Goal: Transaction & Acquisition: Purchase product/service

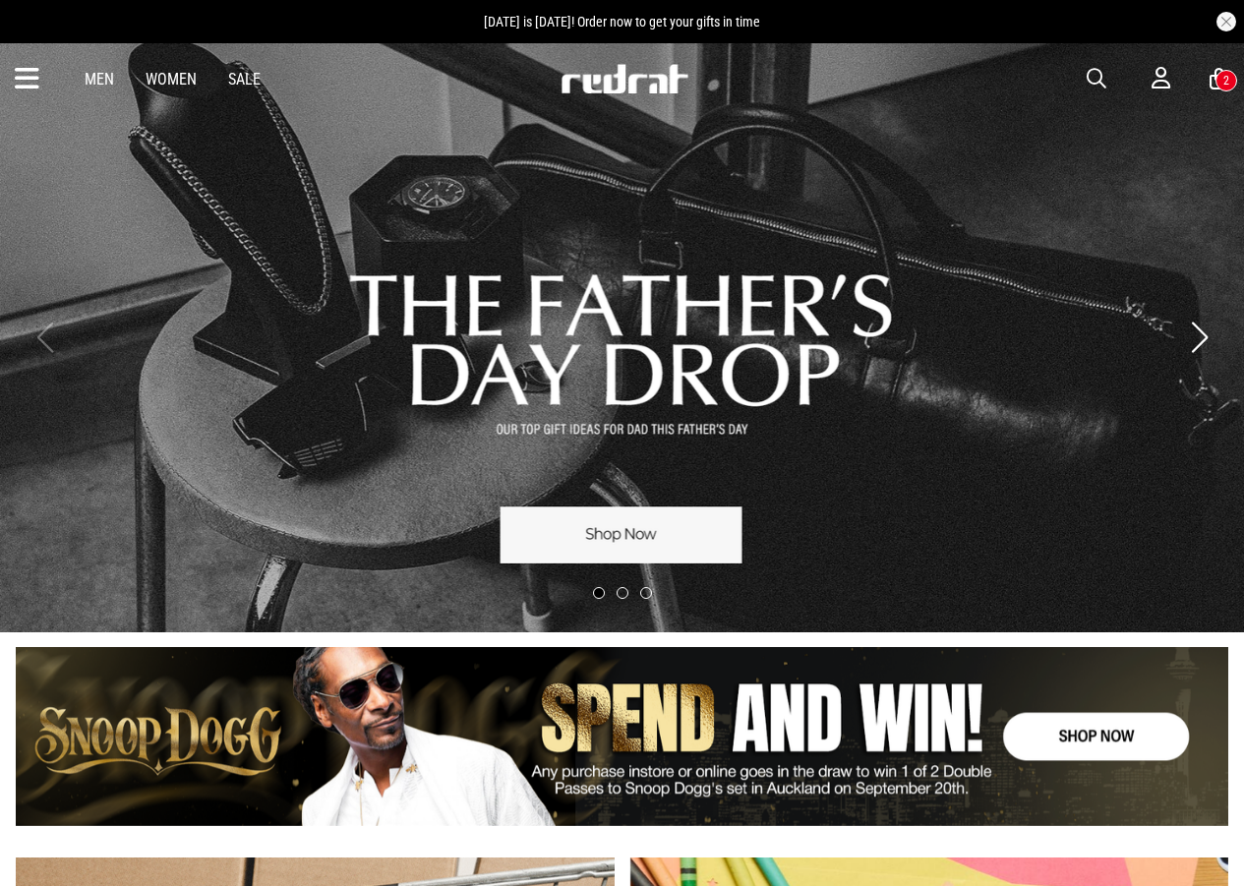
click at [1088, 75] on span "button" at bounding box center [1097, 79] width 20 height 24
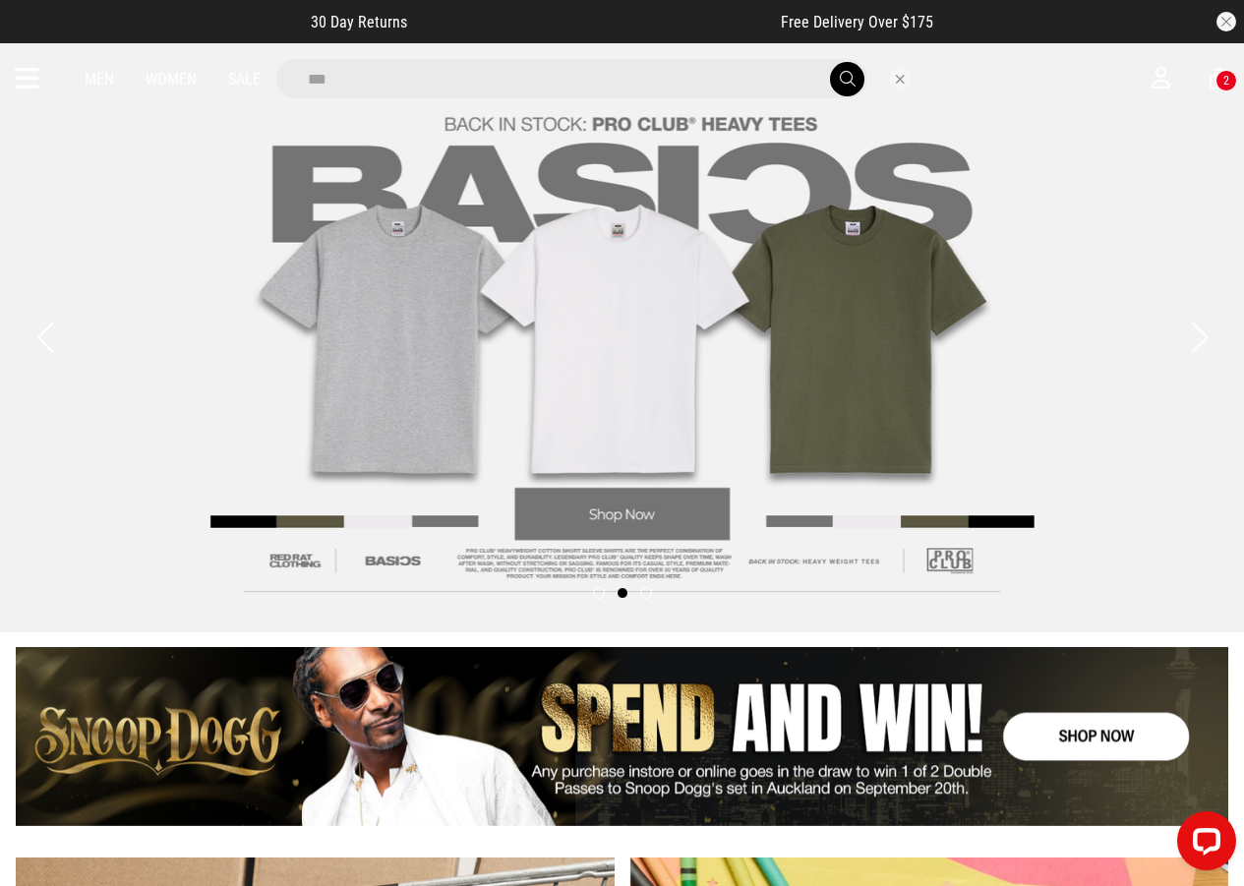
type input "***"
click at [830, 62] on button "submit" at bounding box center [847, 79] width 34 height 34
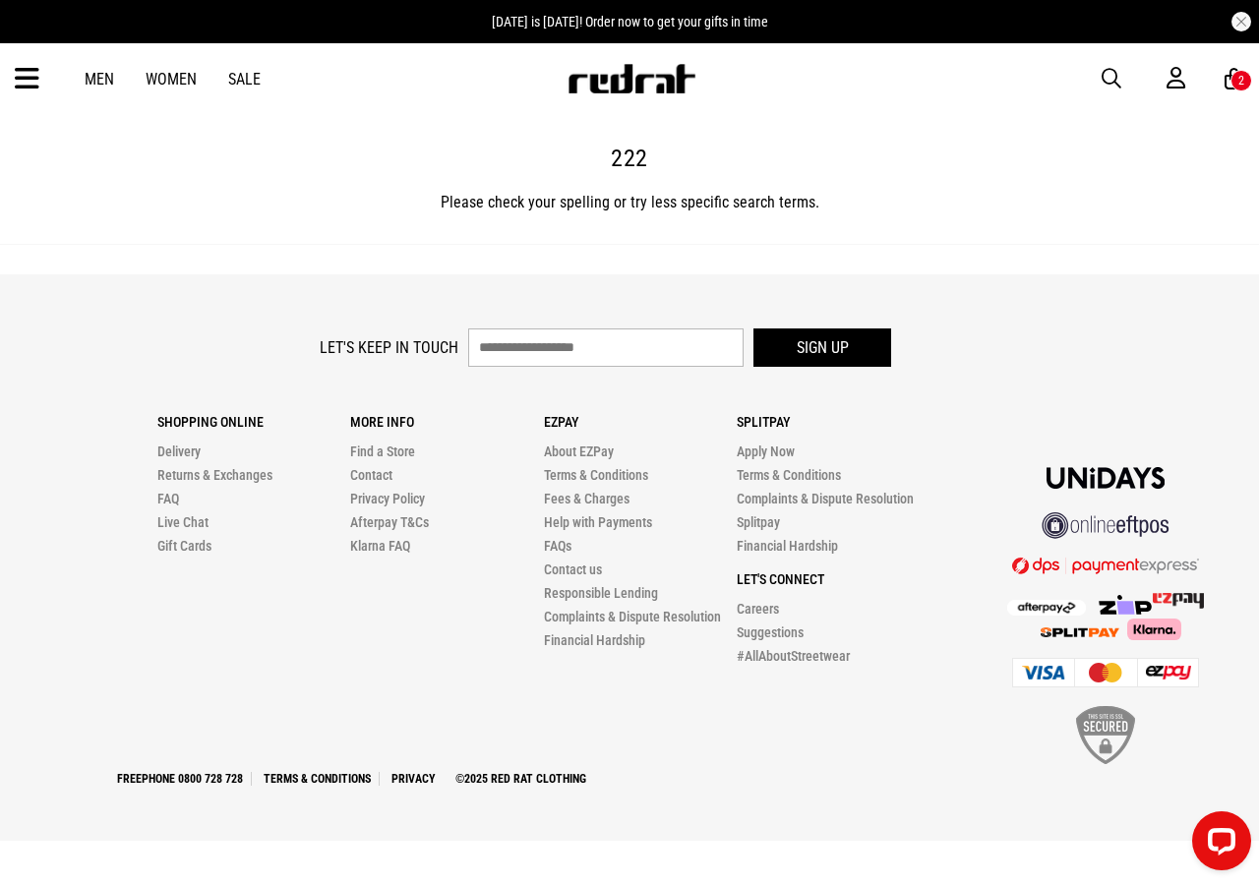
click at [1095, 81] on div "Men Women Sale Sign in New Back Footwear Back Mens Back Womens Back Youth & Kid…" at bounding box center [629, 78] width 1259 height 71
click at [1114, 71] on span "button" at bounding box center [1112, 79] width 20 height 24
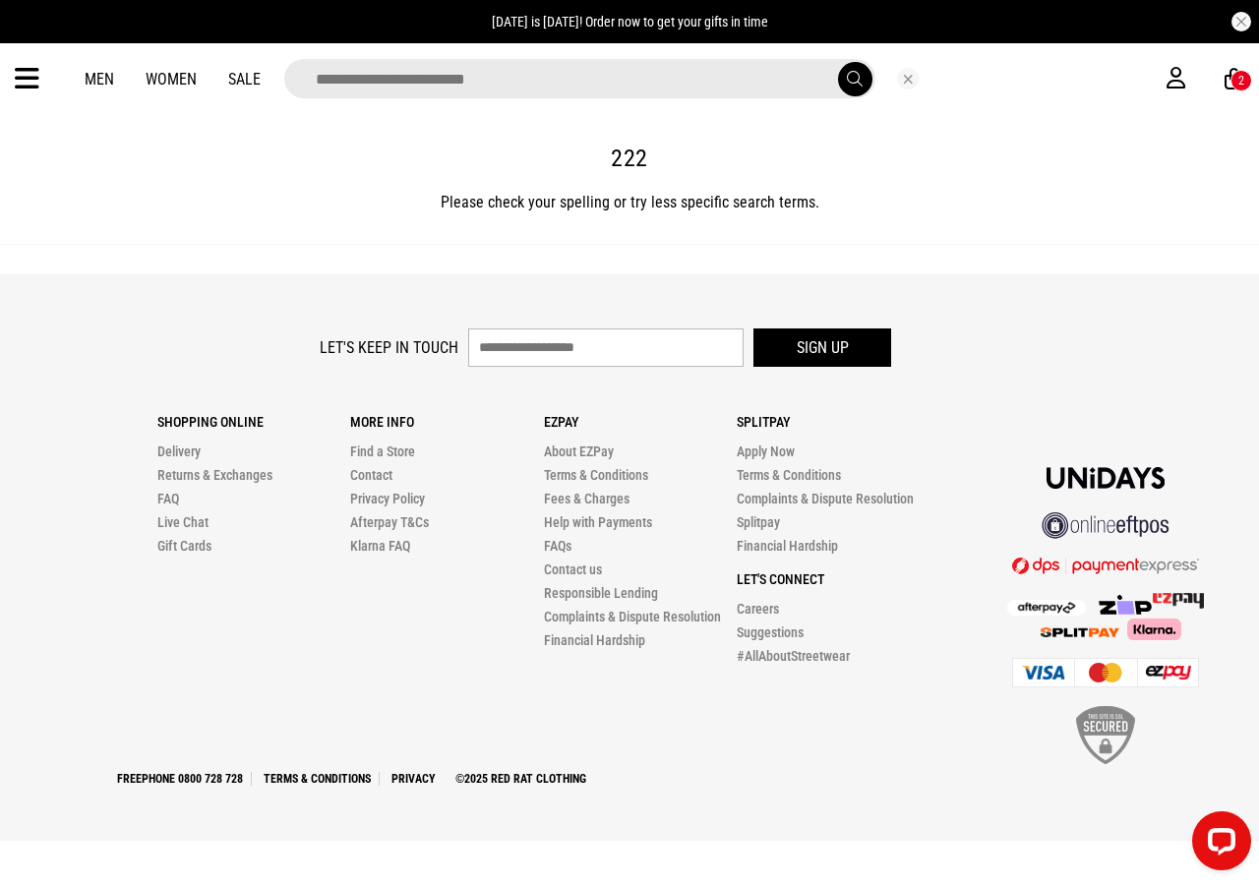
click at [13, 80] on div "Men Women Sale 2" at bounding box center [629, 78] width 1259 height 71
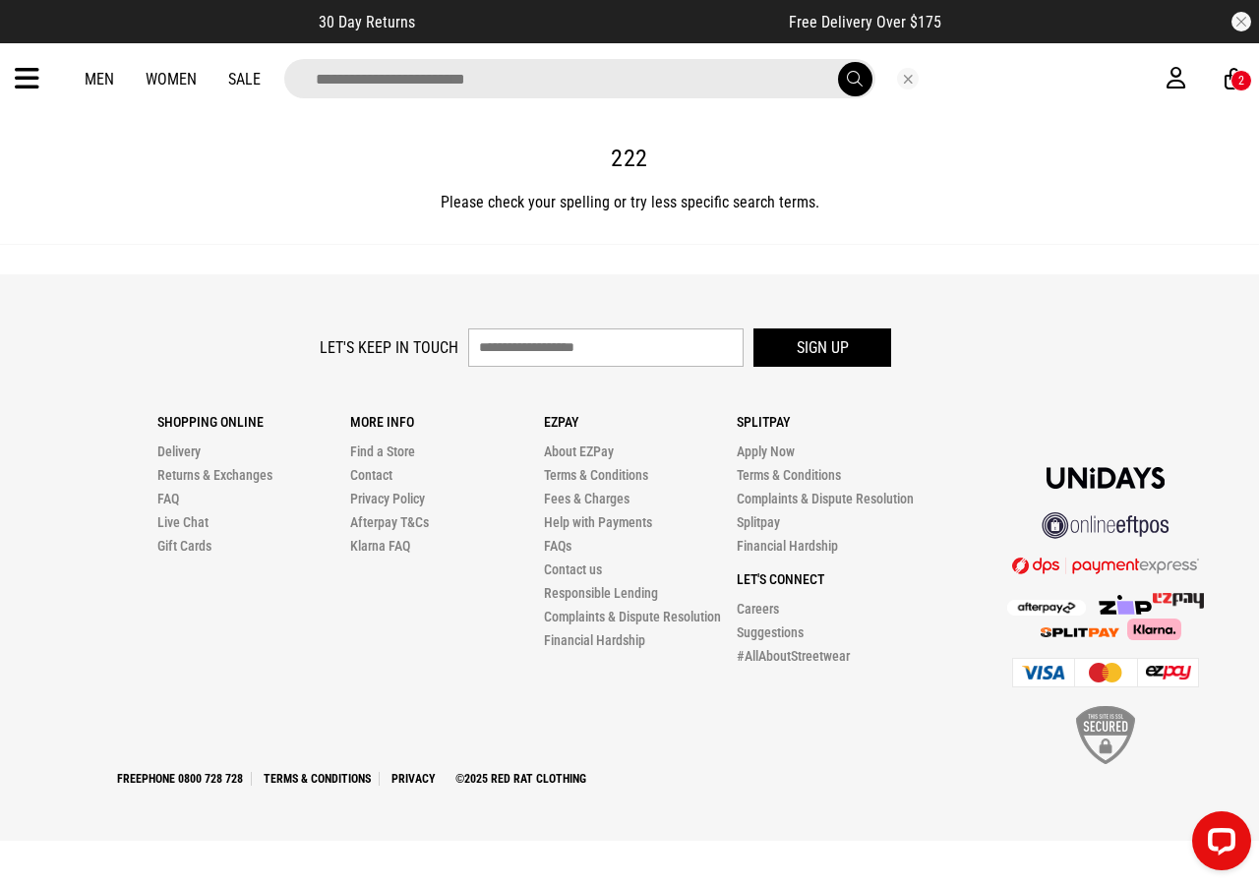
click at [30, 81] on icon at bounding box center [27, 79] width 25 height 32
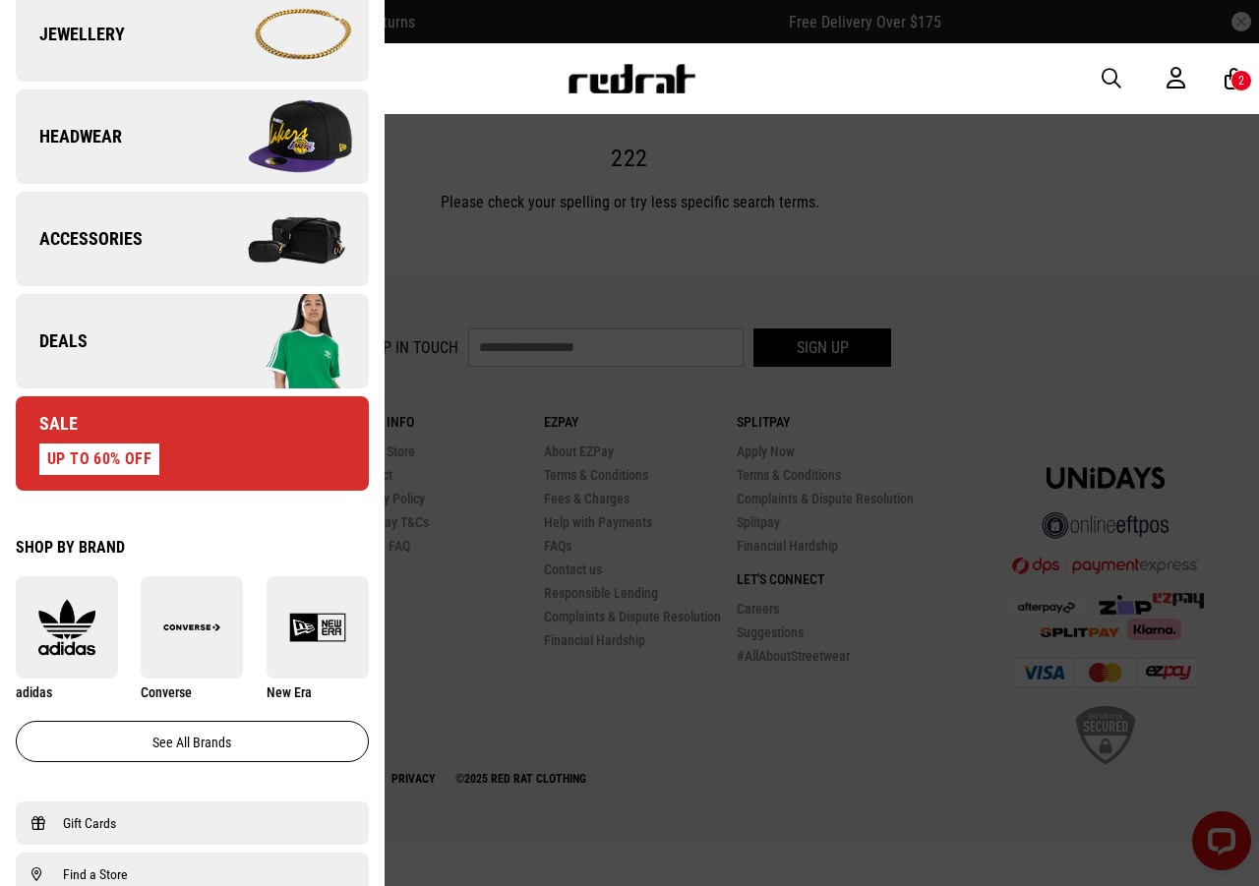
scroll to position [600, 0]
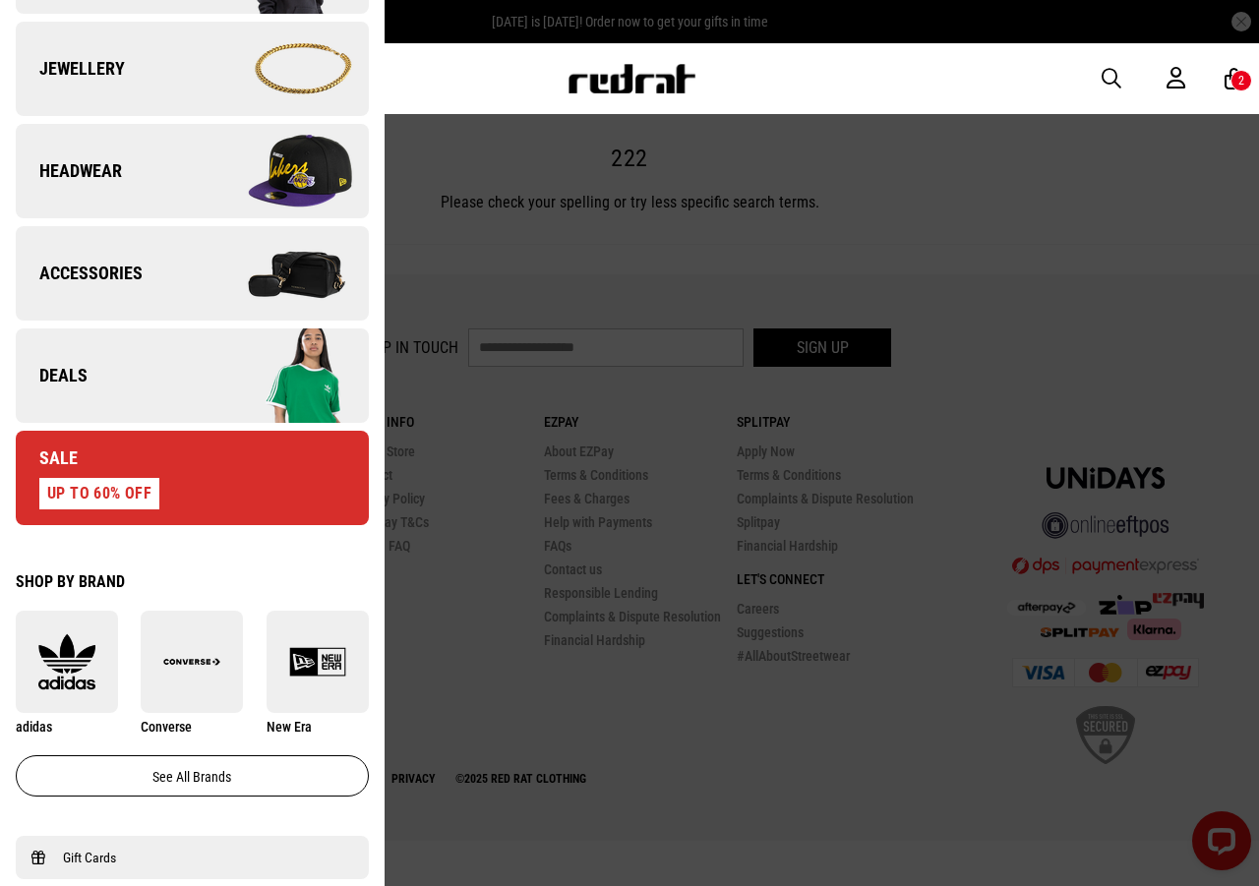
click at [212, 357] on img at bounding box center [280, 376] width 176 height 98
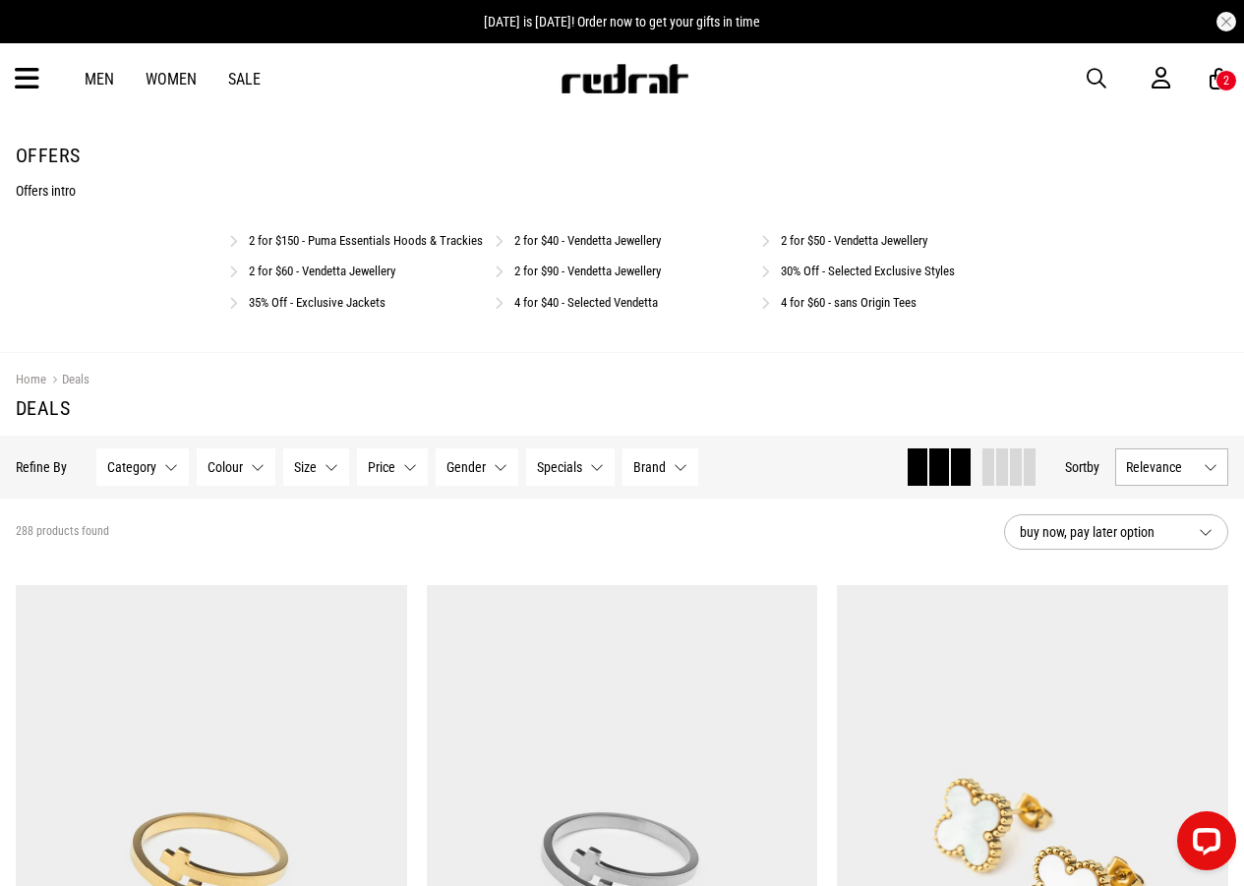
click at [568, 310] on link "4 for $40 - Selected Vendetta" at bounding box center [586, 302] width 144 height 15
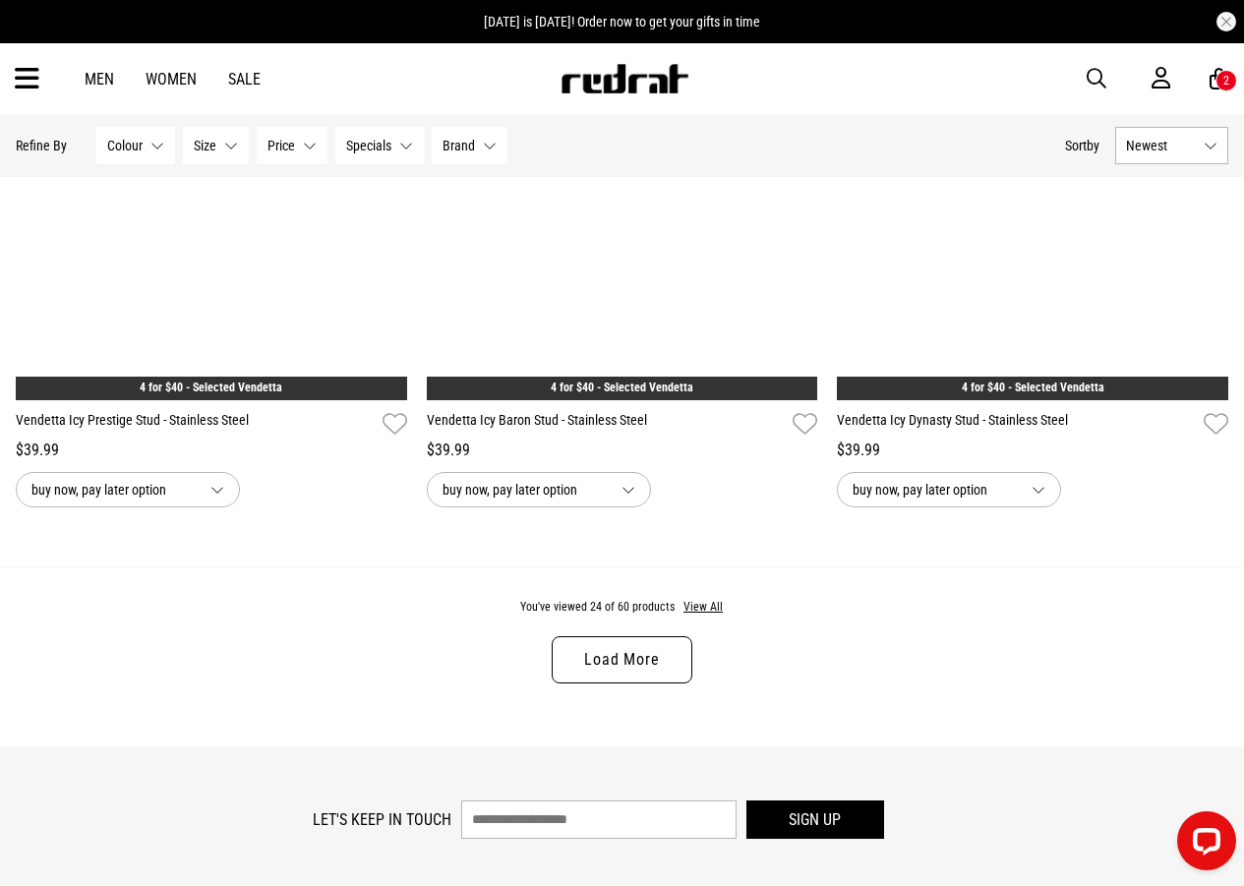
scroll to position [5371, 0]
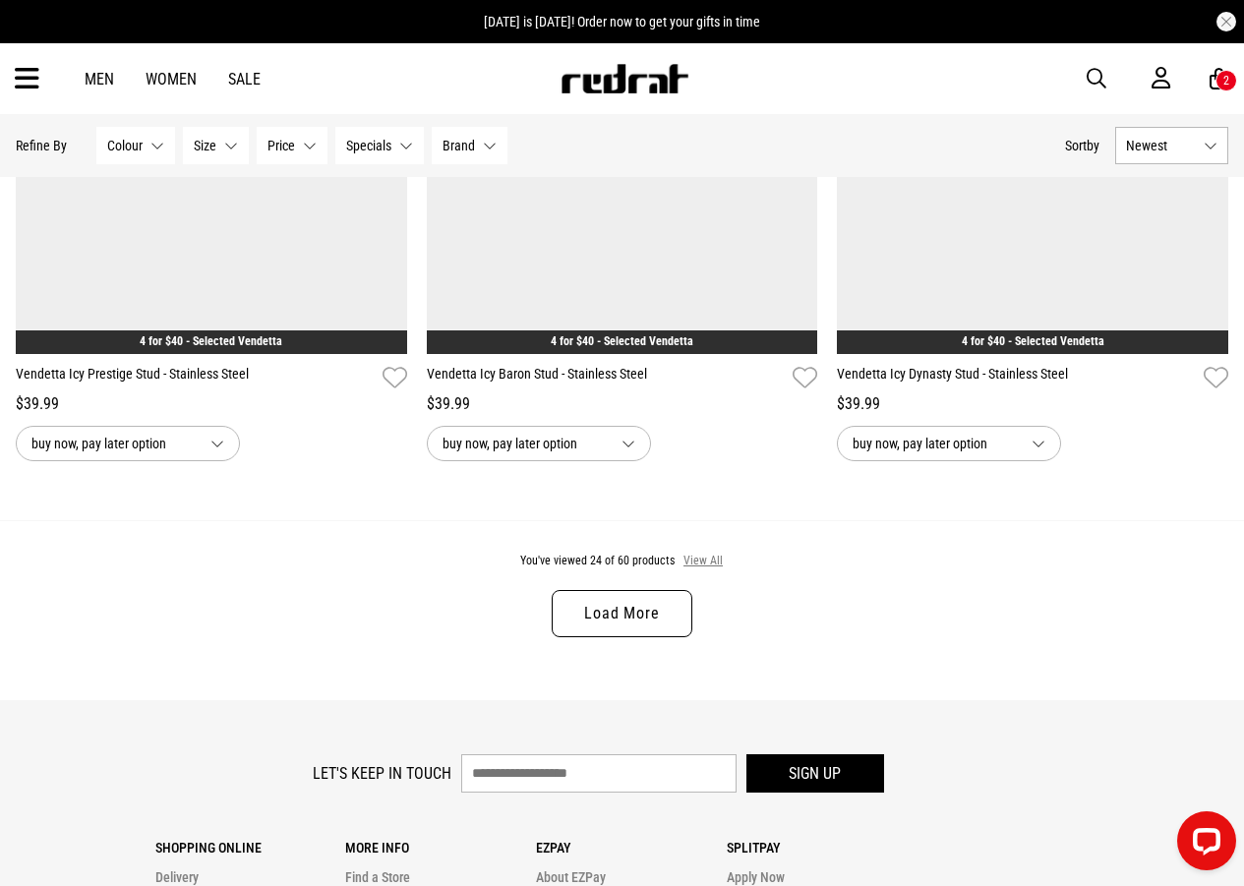
click at [685, 567] on button "View All" at bounding box center [703, 562] width 41 height 18
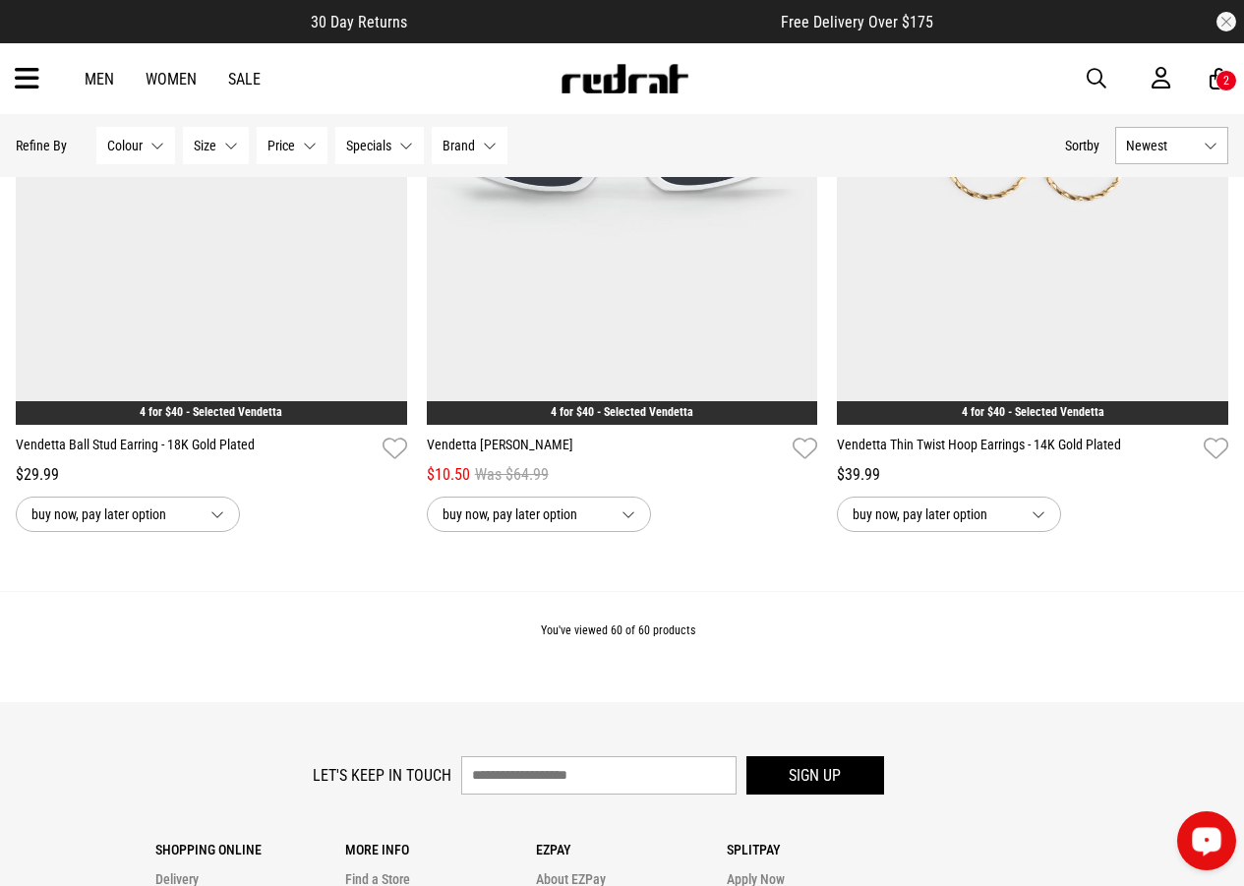
scroll to position [13784, 0]
